Goal: Communication & Community: Answer question/provide support

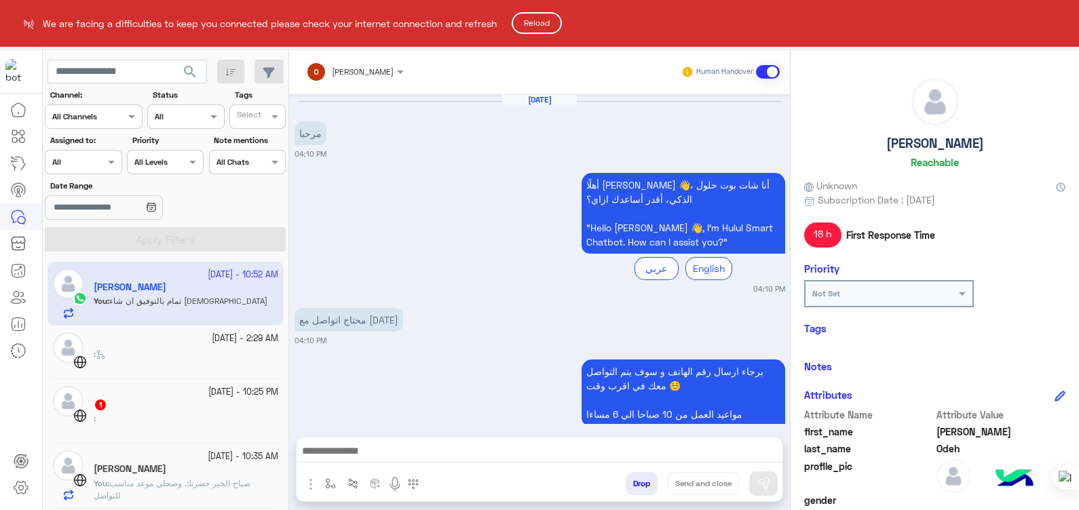
scroll to position [932, 0]
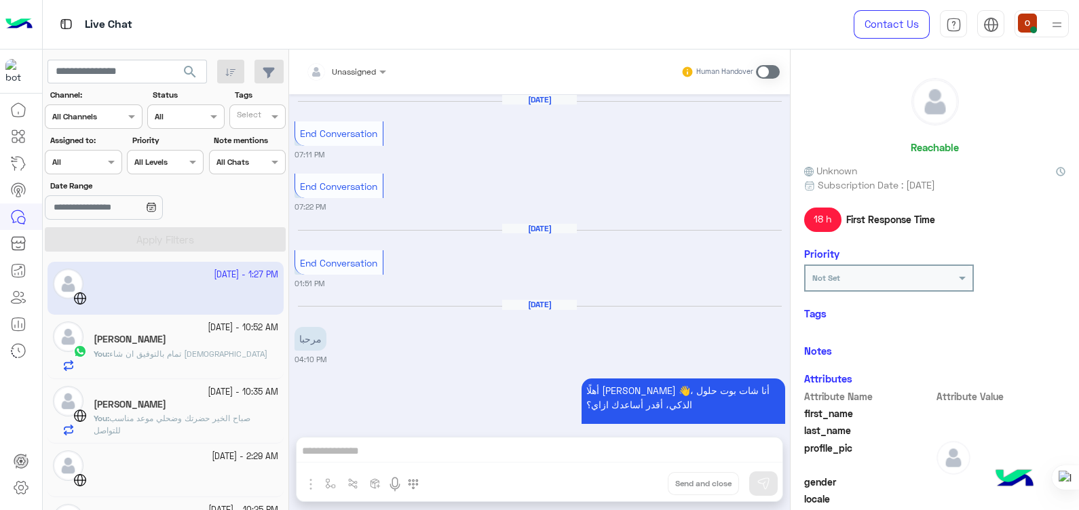
scroll to position [1242, 0]
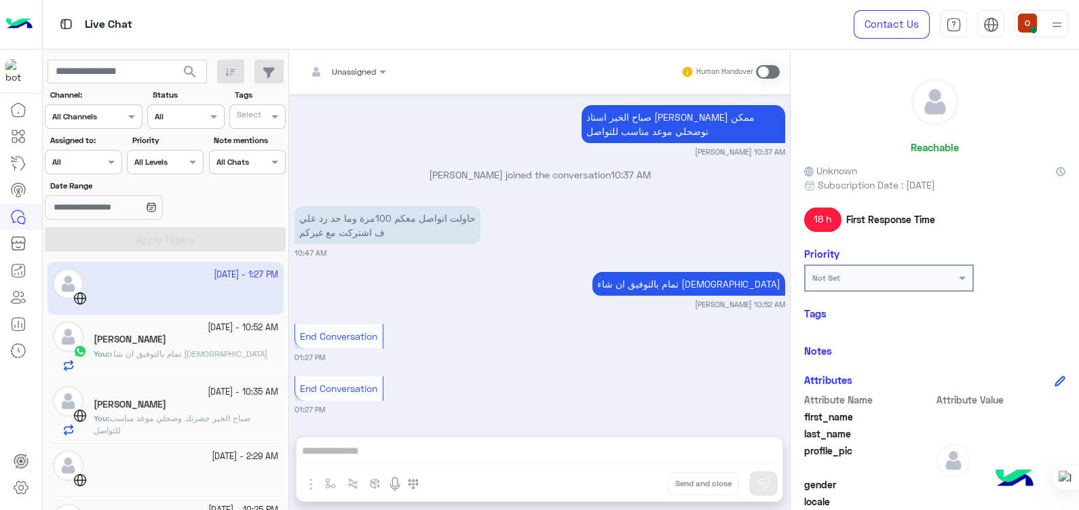
click at [189, 353] on span "تمام بالتوفيق ان شاء [DEMOGRAPHIC_DATA]" at bounding box center [188, 354] width 158 height 10
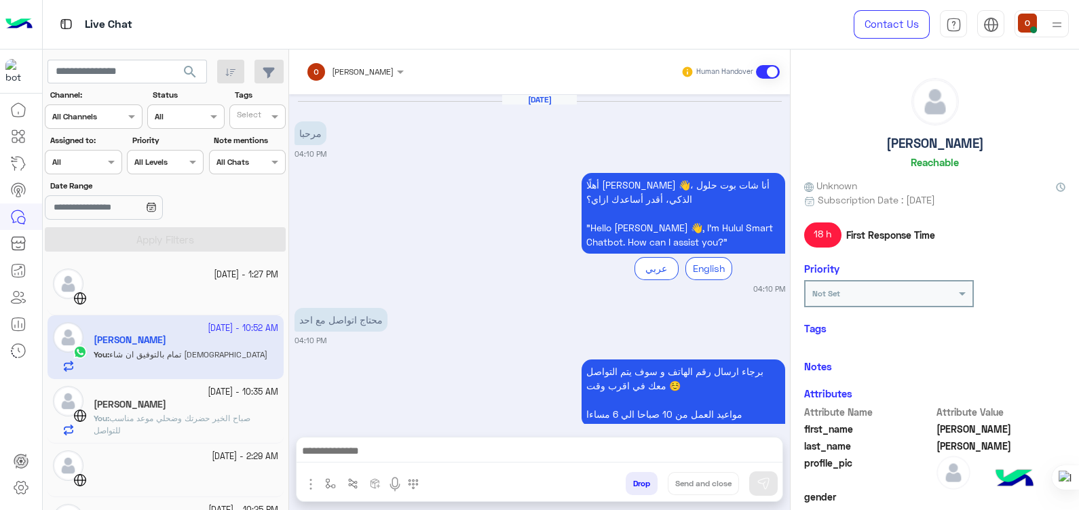
scroll to position [932, 0]
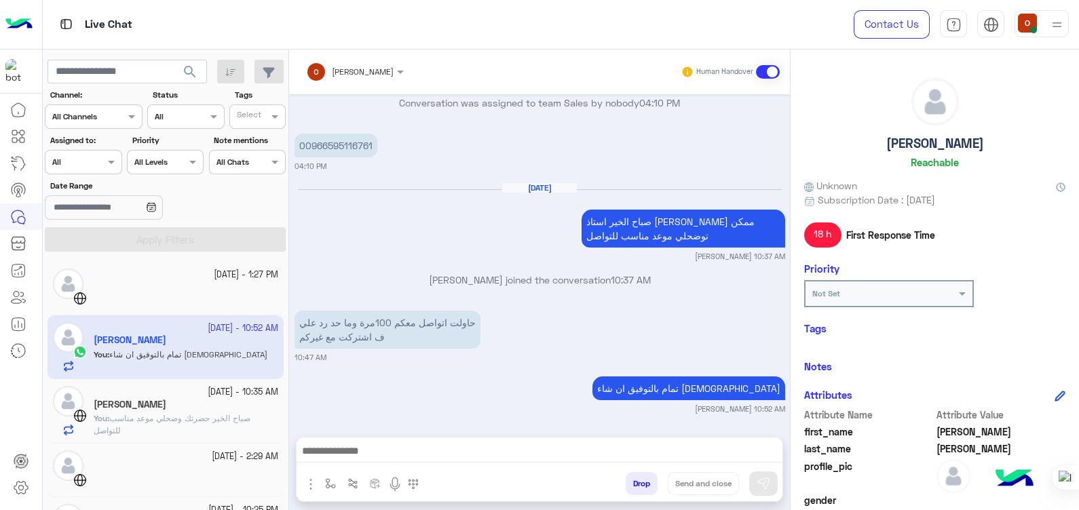
click at [163, 414] on span "صباح الخير حضرتك وضحلي موعد مناسب للتواصل" at bounding box center [172, 424] width 157 height 22
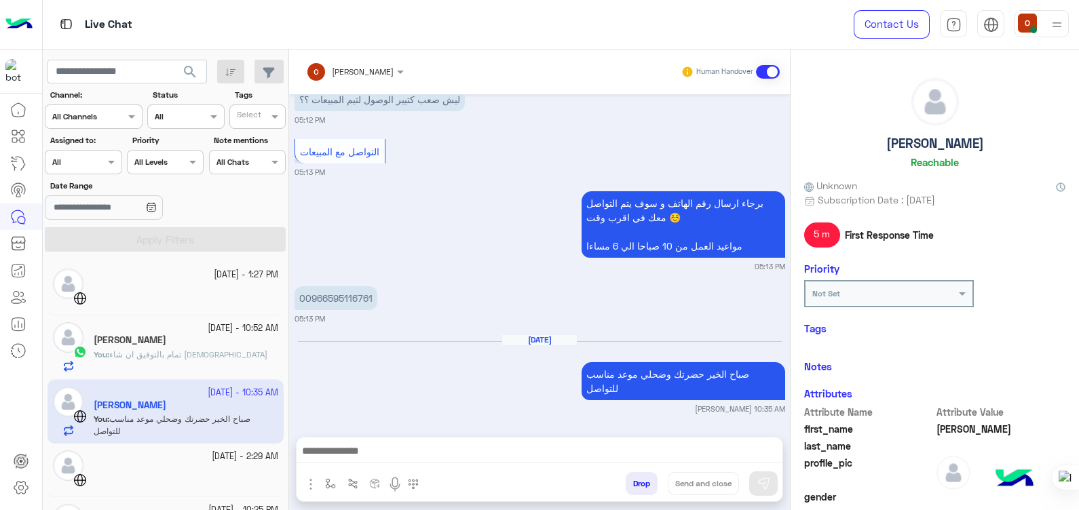
scroll to position [1050, 0]
click at [174, 360] on p "You : تمام بالتوفيق ان شاء [DEMOGRAPHIC_DATA]" at bounding box center [181, 355] width 174 height 12
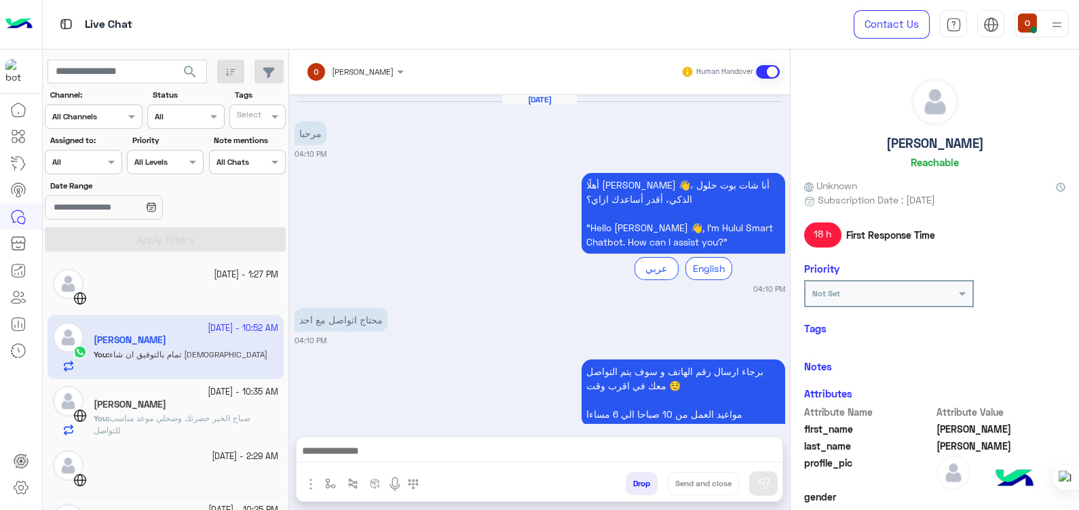
scroll to position [932, 0]
